Goal: Task Accomplishment & Management: Use online tool/utility

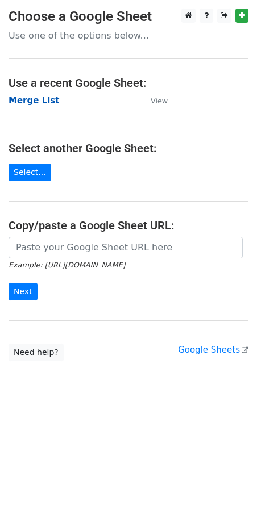
click at [31, 95] on strong "Merge List" at bounding box center [34, 100] width 51 height 10
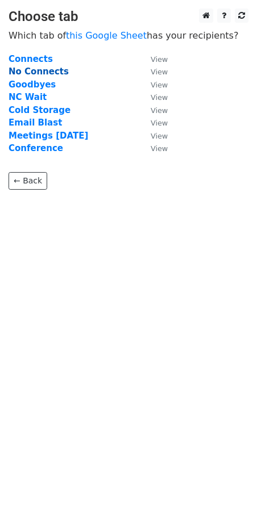
click at [34, 74] on strong "No Connects" at bounding box center [39, 71] width 60 height 10
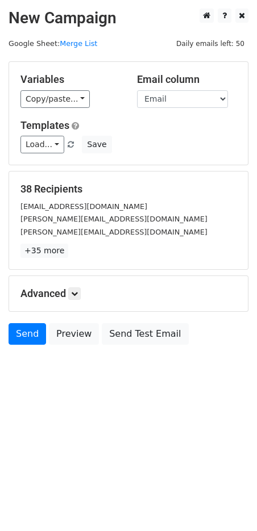
click at [56, 110] on div "Variables Copy/paste... {{Name}} {{Email}} Email column Name Email Templates Lo…" at bounding box center [128, 113] width 239 height 103
click at [56, 102] on link "Copy/paste..." at bounding box center [54, 99] width 69 height 18
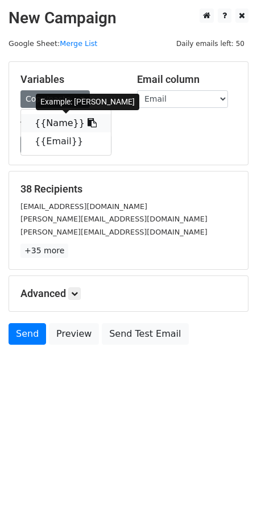
click at [52, 122] on link "{{Name}}" at bounding box center [66, 123] width 90 height 18
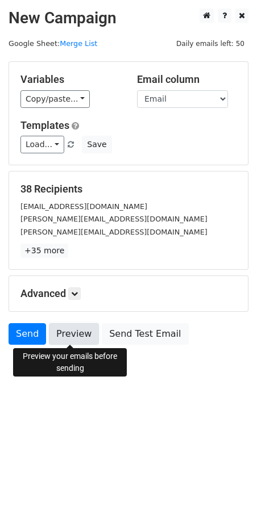
click at [78, 332] on link "Preview" at bounding box center [74, 334] width 50 height 22
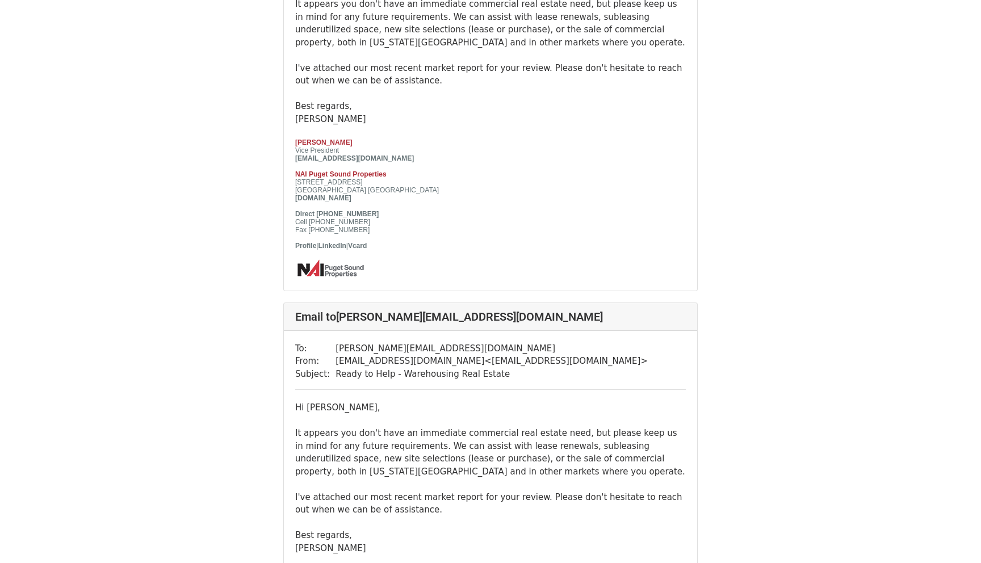
scroll to position [237, 0]
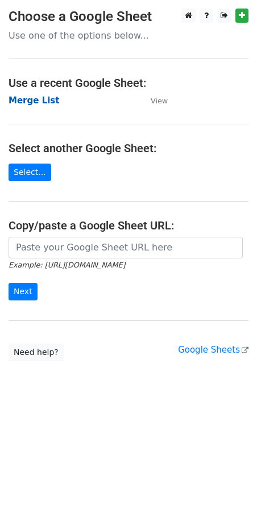
click at [39, 98] on strong "Merge List" at bounding box center [34, 100] width 51 height 10
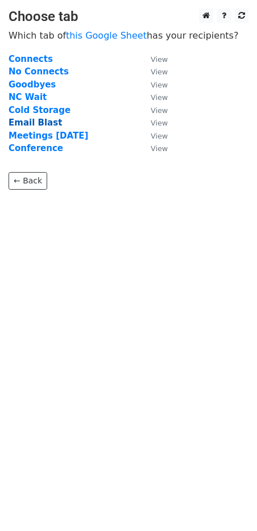
click at [41, 124] on strong "Email Blast" at bounding box center [35, 123] width 53 height 10
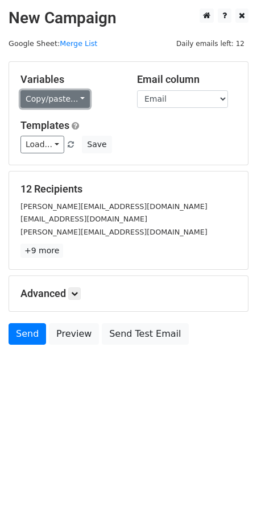
click at [51, 100] on link "Copy/paste..." at bounding box center [54, 99] width 69 height 18
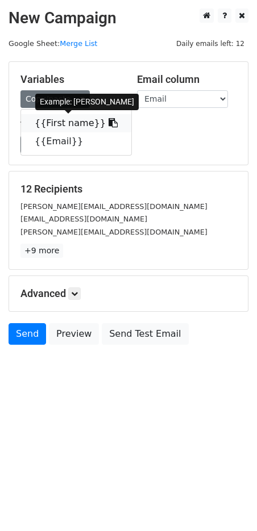
click at [43, 124] on link "{{First name}}" at bounding box center [76, 123] width 110 height 18
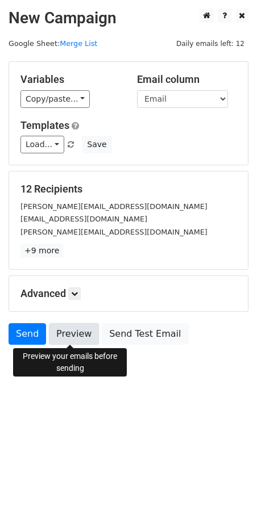
click at [53, 325] on link "Preview" at bounding box center [74, 334] width 50 height 22
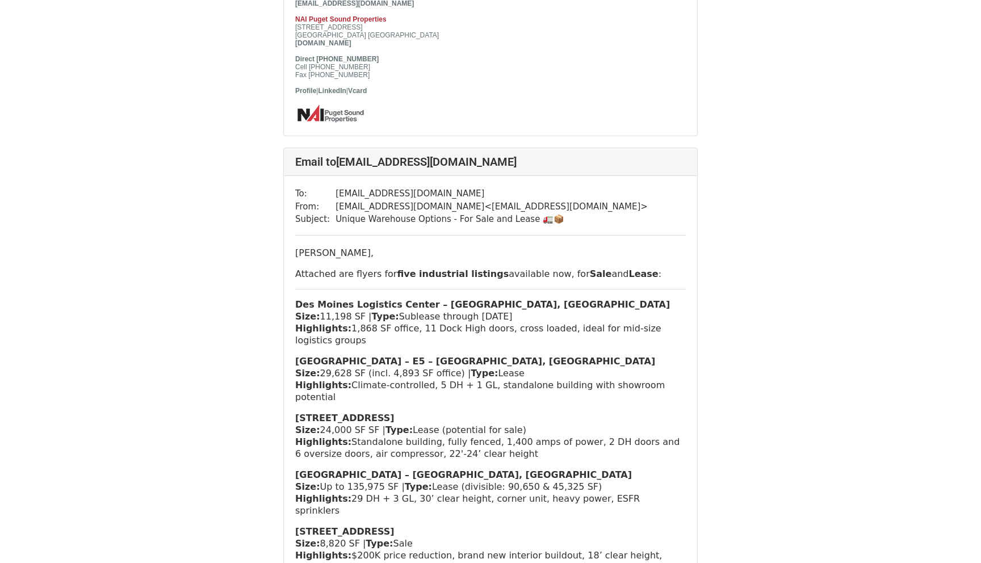
scroll to position [628, 0]
